Goal: Transaction & Acquisition: Purchase product/service

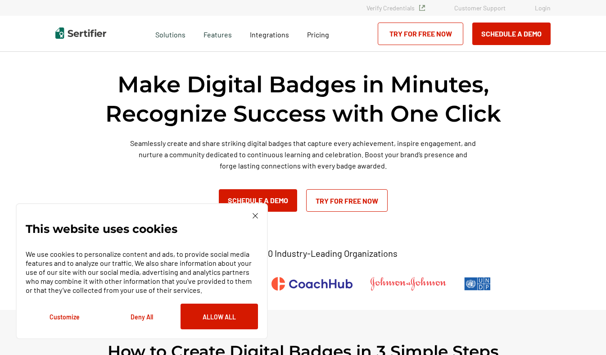
click at [255, 214] on img at bounding box center [255, 215] width 5 height 5
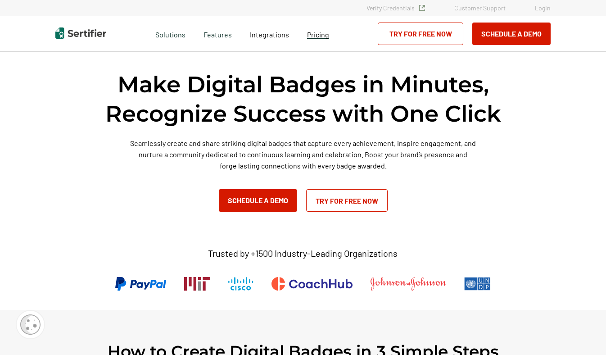
click at [326, 33] on span "Pricing" at bounding box center [318, 34] width 22 height 9
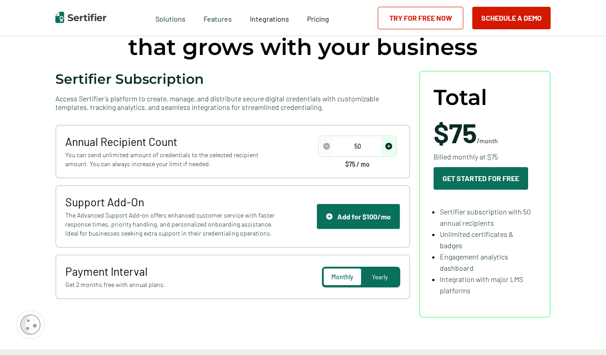
scroll to position [81, 0]
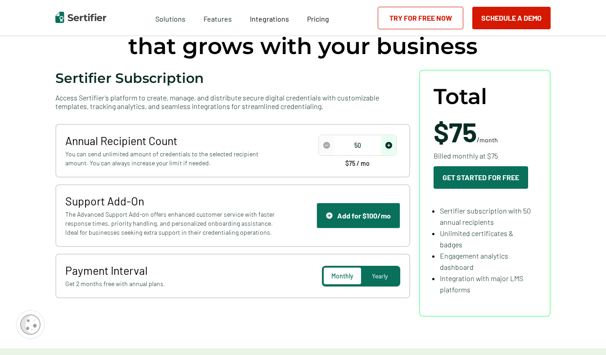
click at [384, 275] on span "Yearly" at bounding box center [380, 276] width 16 height 8
click at [392, 145] on img "increase number" at bounding box center [388, 145] width 7 height 7
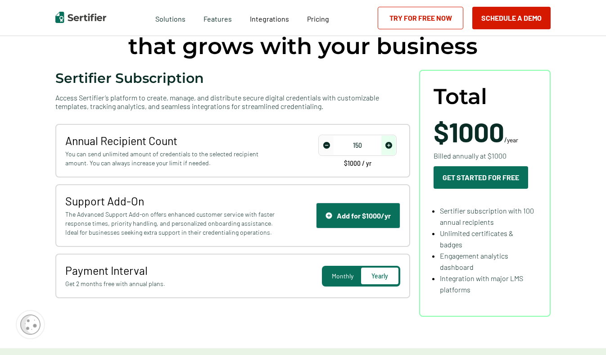
click at [392, 145] on img "increase number" at bounding box center [388, 145] width 7 height 7
click at [326, 148] on img "decrease number" at bounding box center [326, 145] width 7 height 7
click at [389, 146] on img "increase number" at bounding box center [388, 145] width 7 height 7
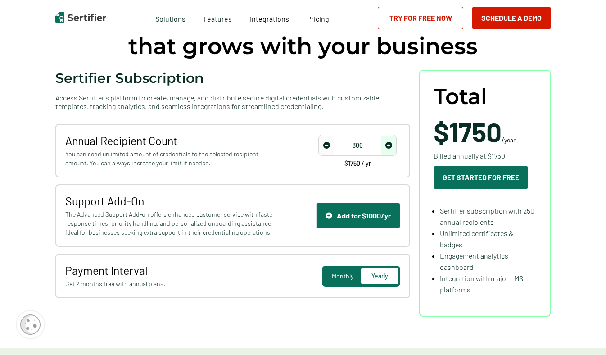
click at [389, 146] on img "increase number" at bounding box center [388, 145] width 7 height 7
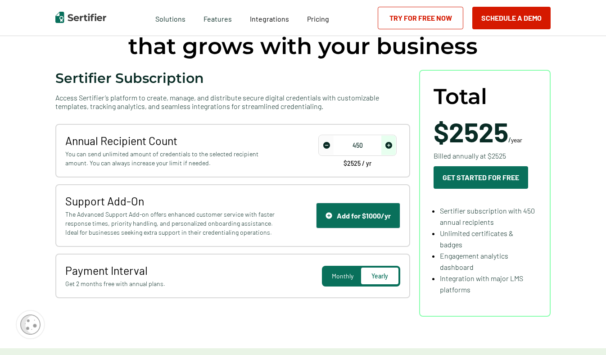
click at [327, 145] on img "decrease number" at bounding box center [326, 145] width 7 height 7
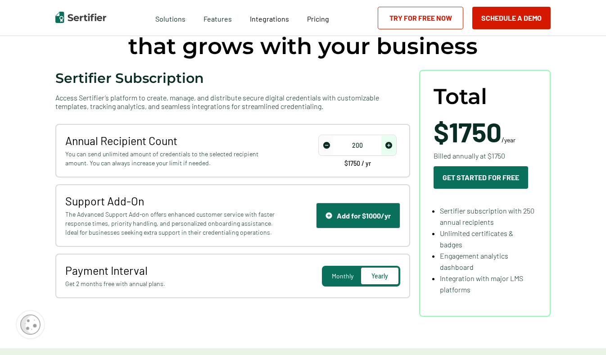
click at [327, 145] on img "decrease number" at bounding box center [326, 145] width 7 height 7
type input "150"
click at [327, 145] on img "decrease number" at bounding box center [326, 145] width 7 height 7
